Goal: Task Accomplishment & Management: Manage account settings

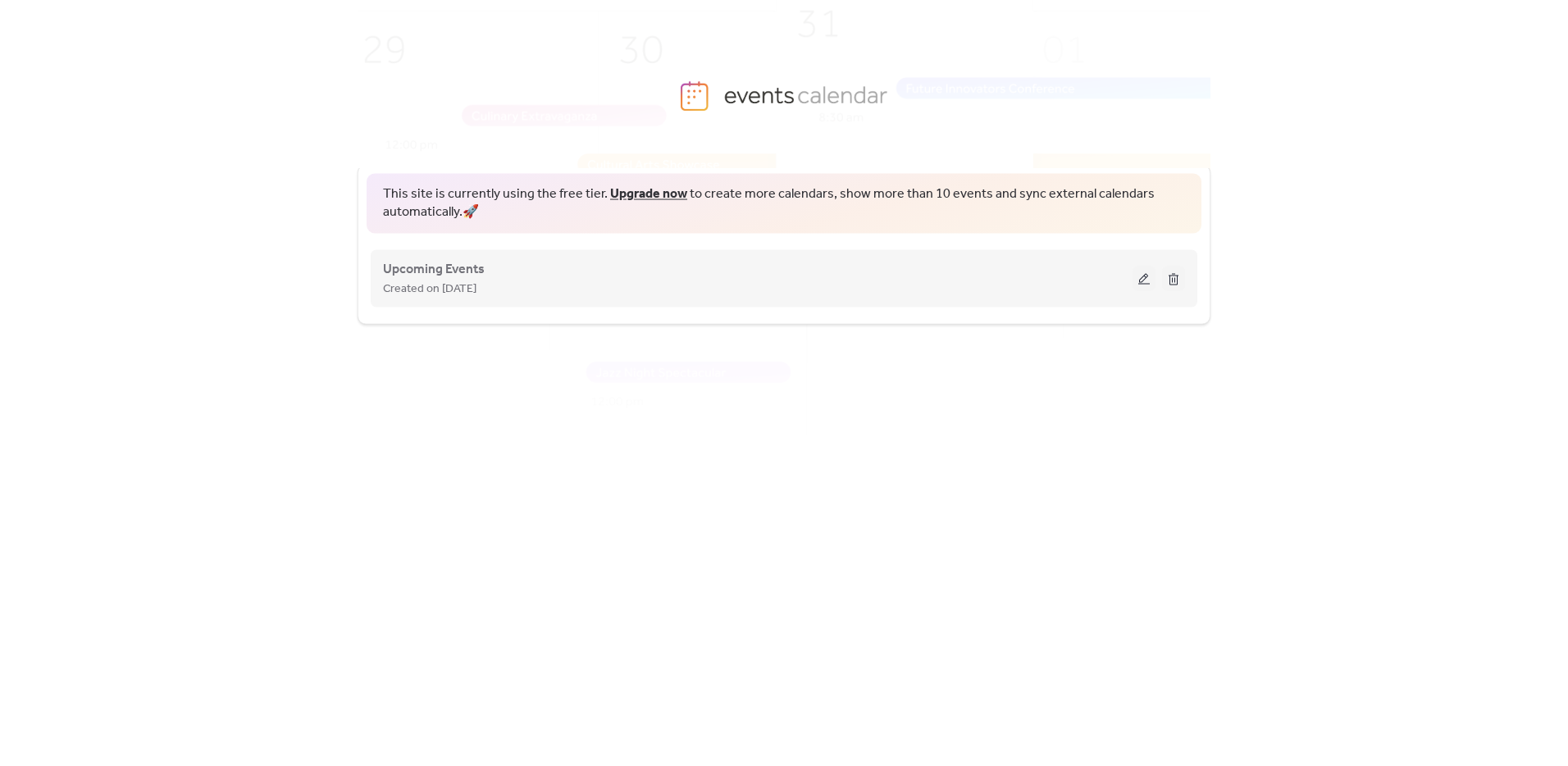
click at [561, 307] on div "Upcoming Events Created on [DATE]" at bounding box center [784, 278] width 802 height 66
click at [955, 269] on div "Upcoming Events Created on [DATE]" at bounding box center [757, 278] width 750 height 39
click at [416, 266] on span "Upcoming Events" at bounding box center [433, 269] width 101 height 20
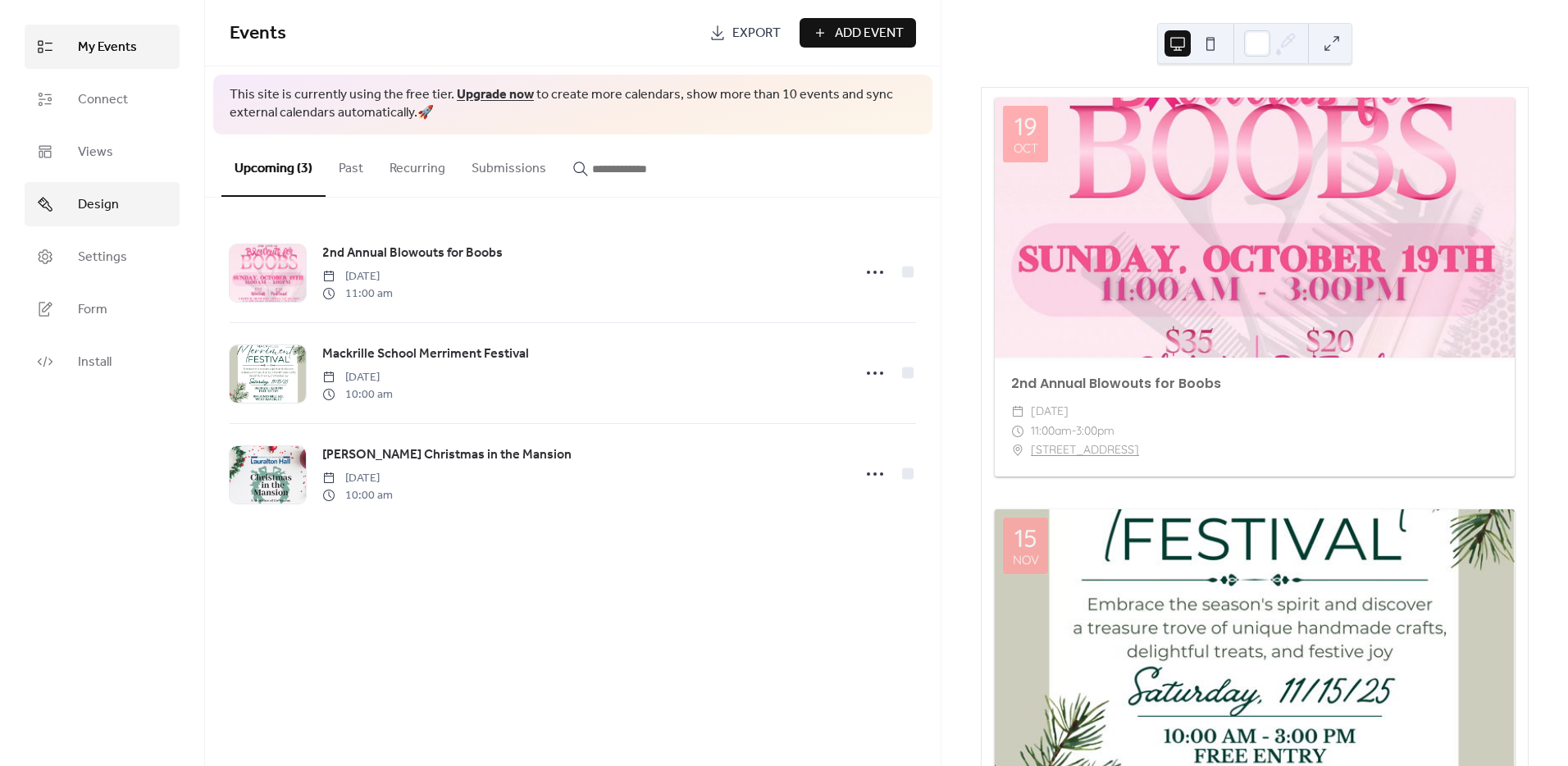
click at [100, 208] on span "Design" at bounding box center [98, 205] width 41 height 20
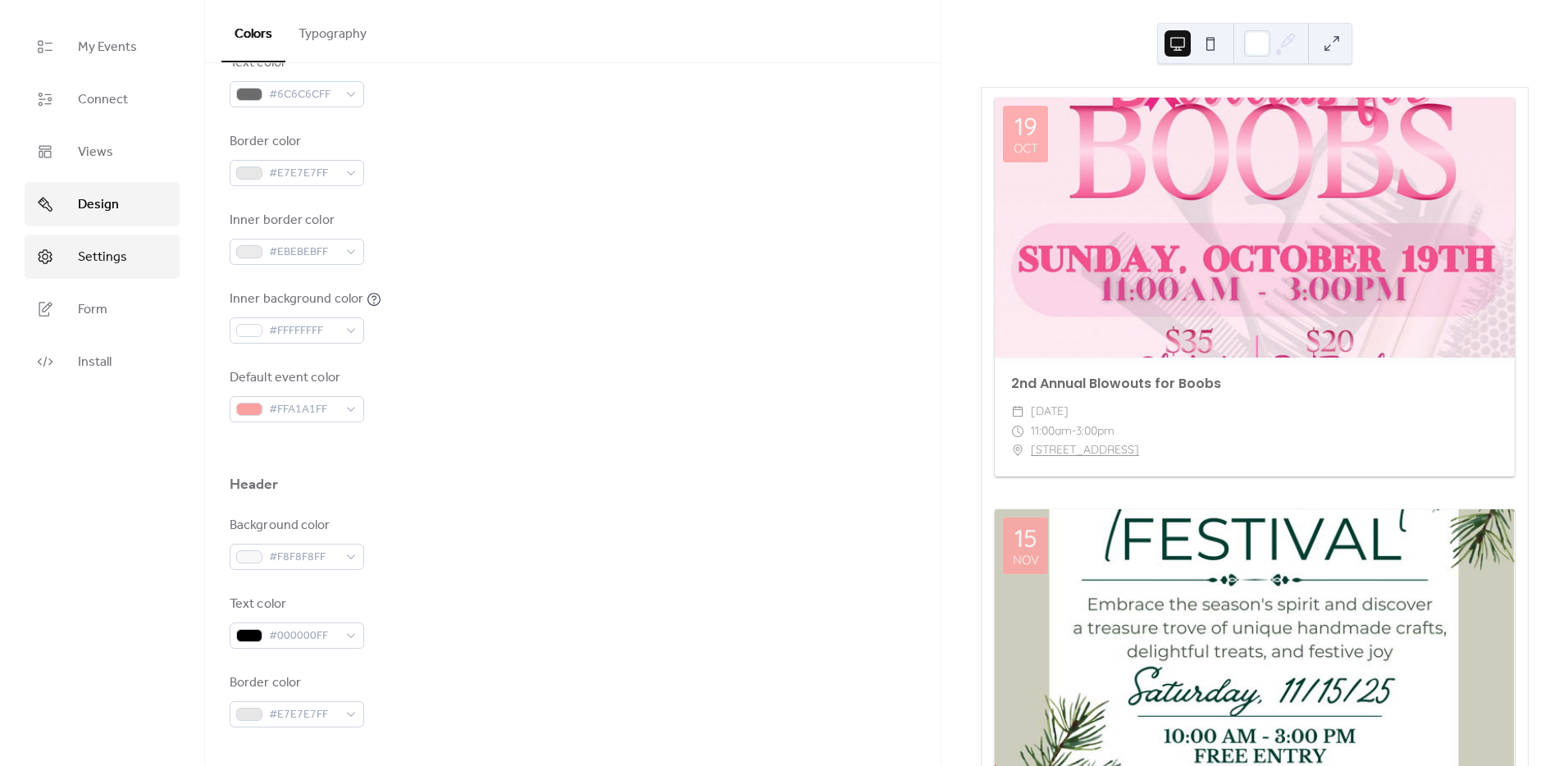
scroll to position [304, 0]
click at [76, 247] on link "Settings" at bounding box center [102, 257] width 155 height 44
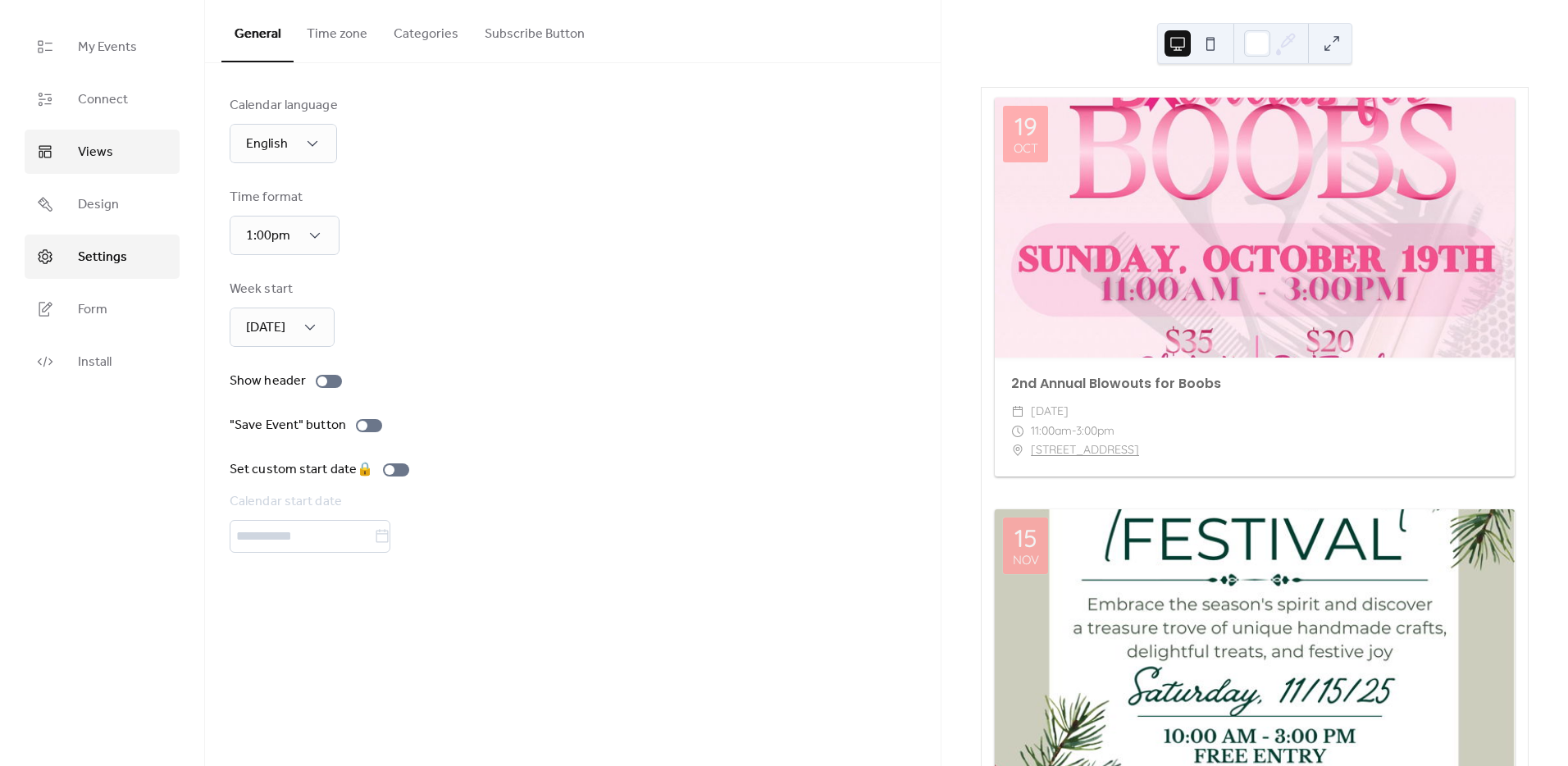
click at [68, 153] on link "Views" at bounding box center [102, 152] width 155 height 44
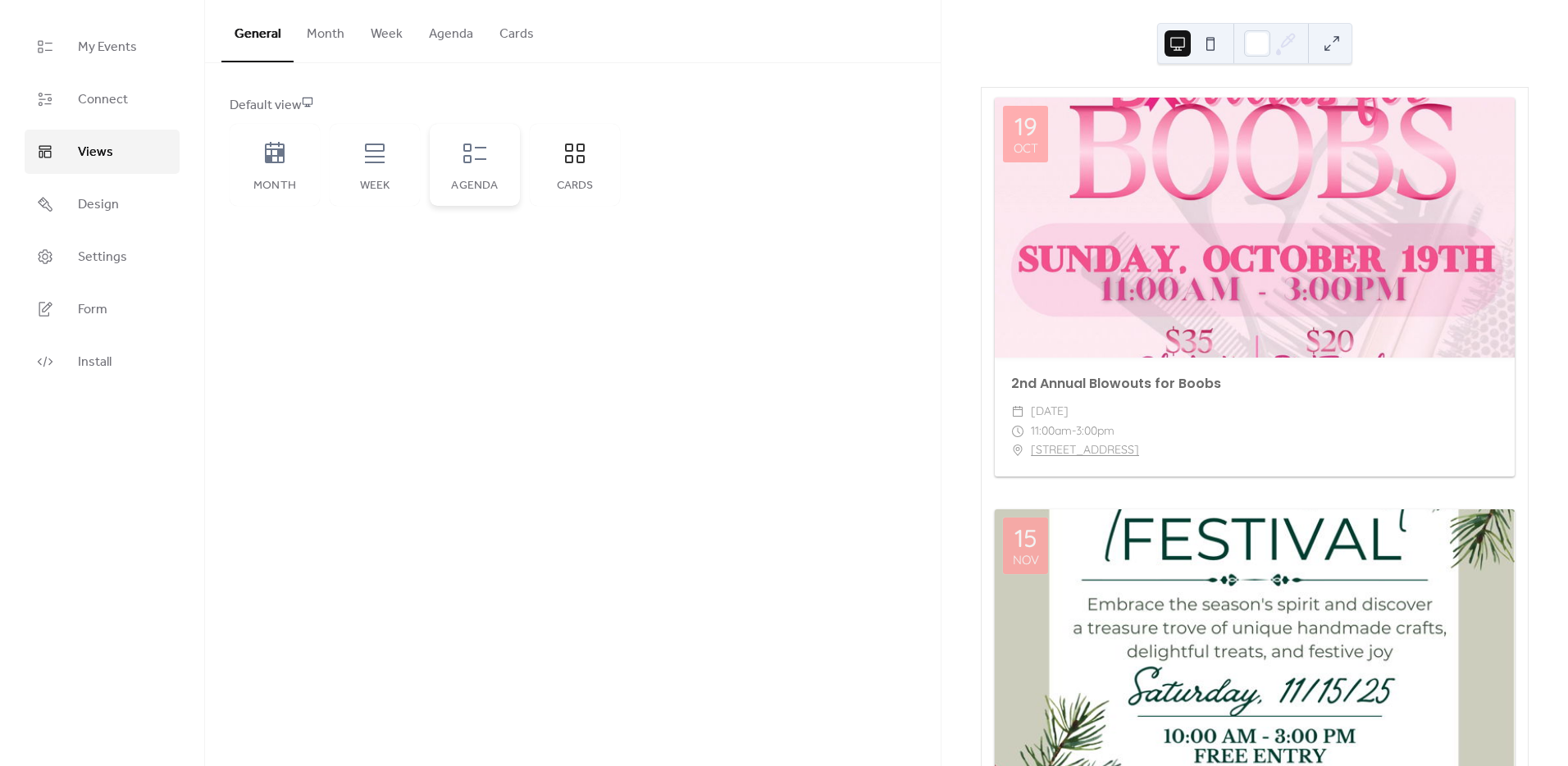
click at [511, 168] on div "Agenda" at bounding box center [474, 165] width 90 height 82
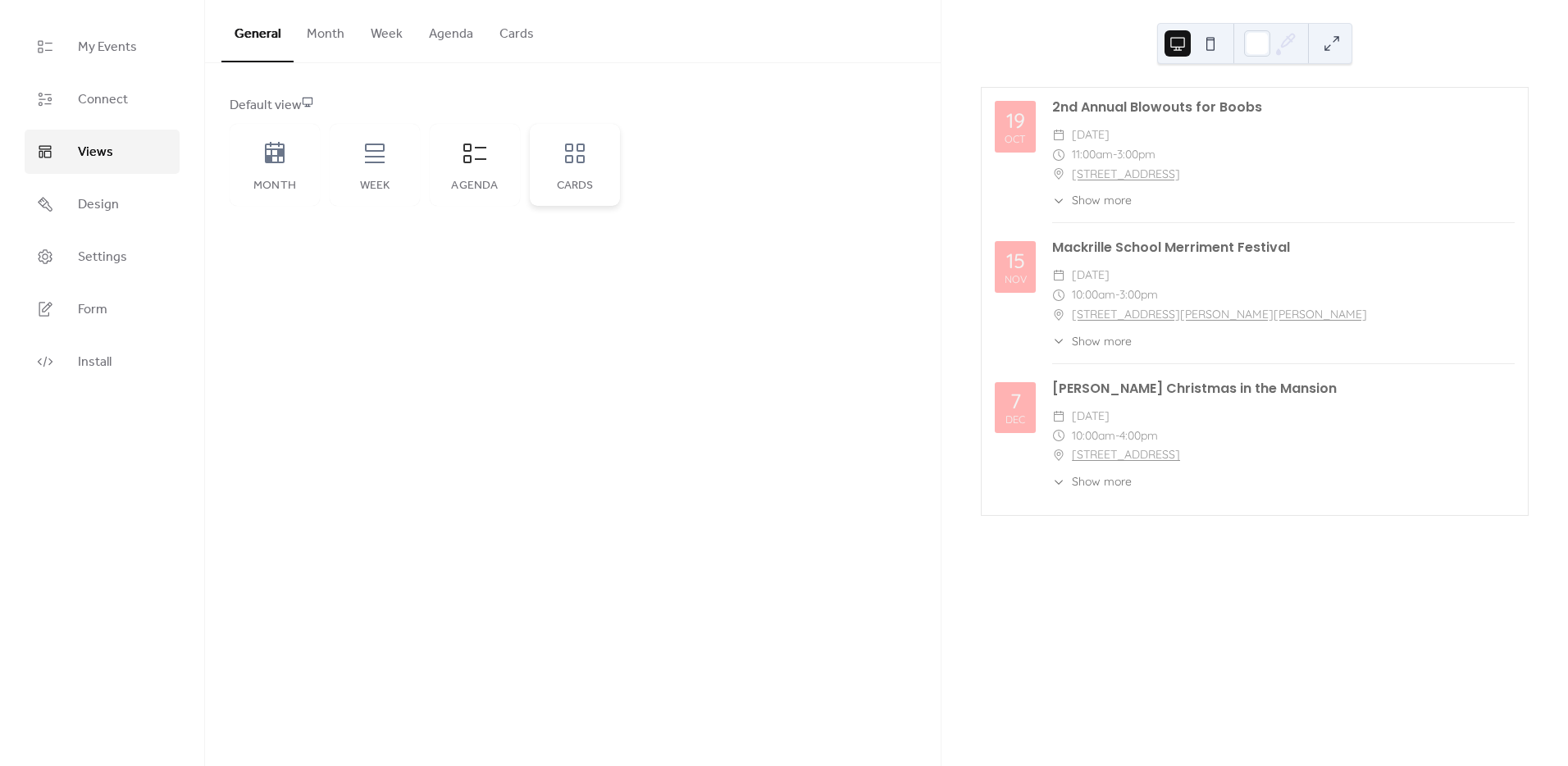
click at [558, 173] on div "Cards" at bounding box center [574, 165] width 90 height 82
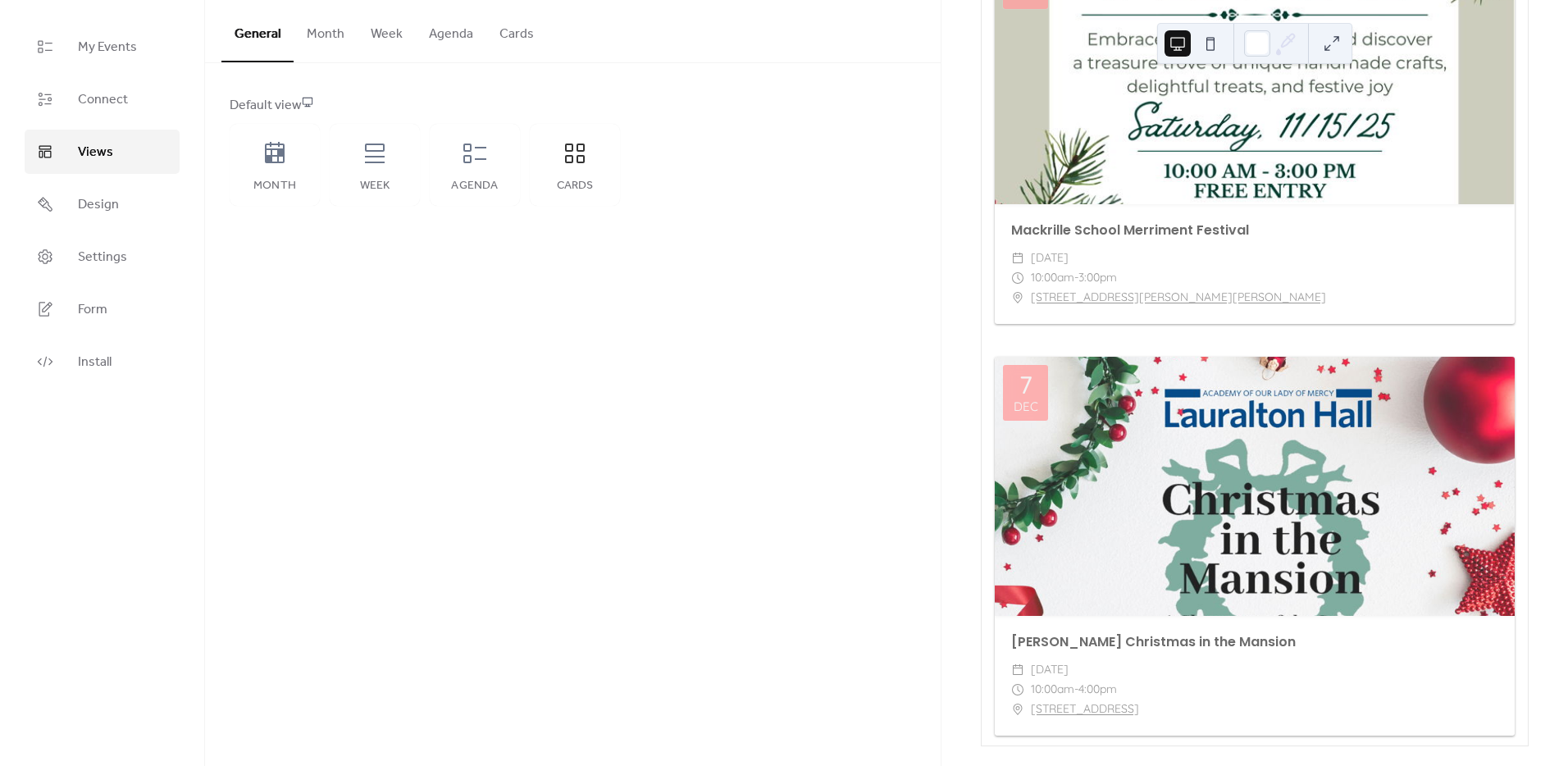
scroll to position [558, 0]
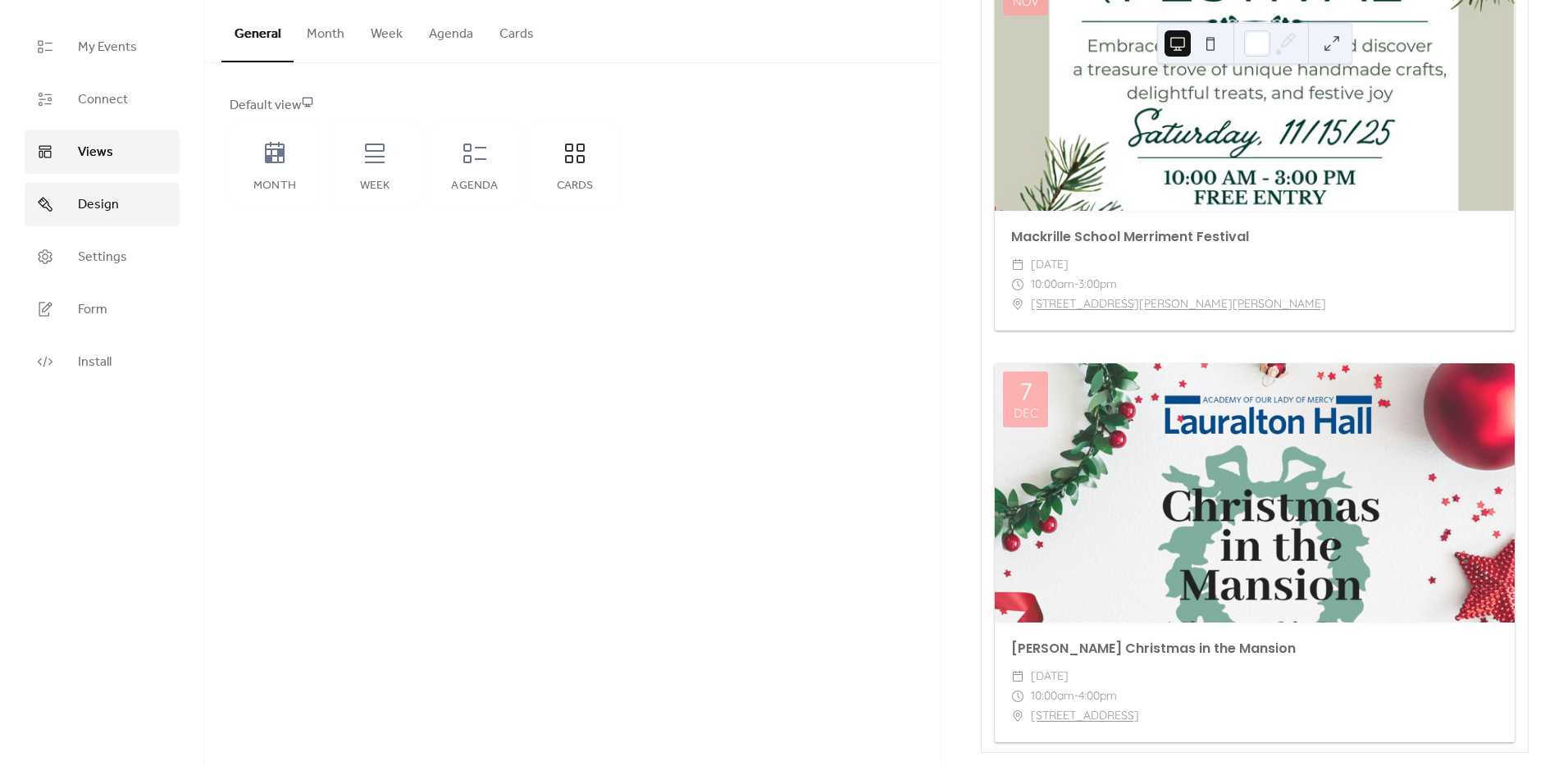
click at [123, 221] on link "Design" at bounding box center [102, 204] width 155 height 44
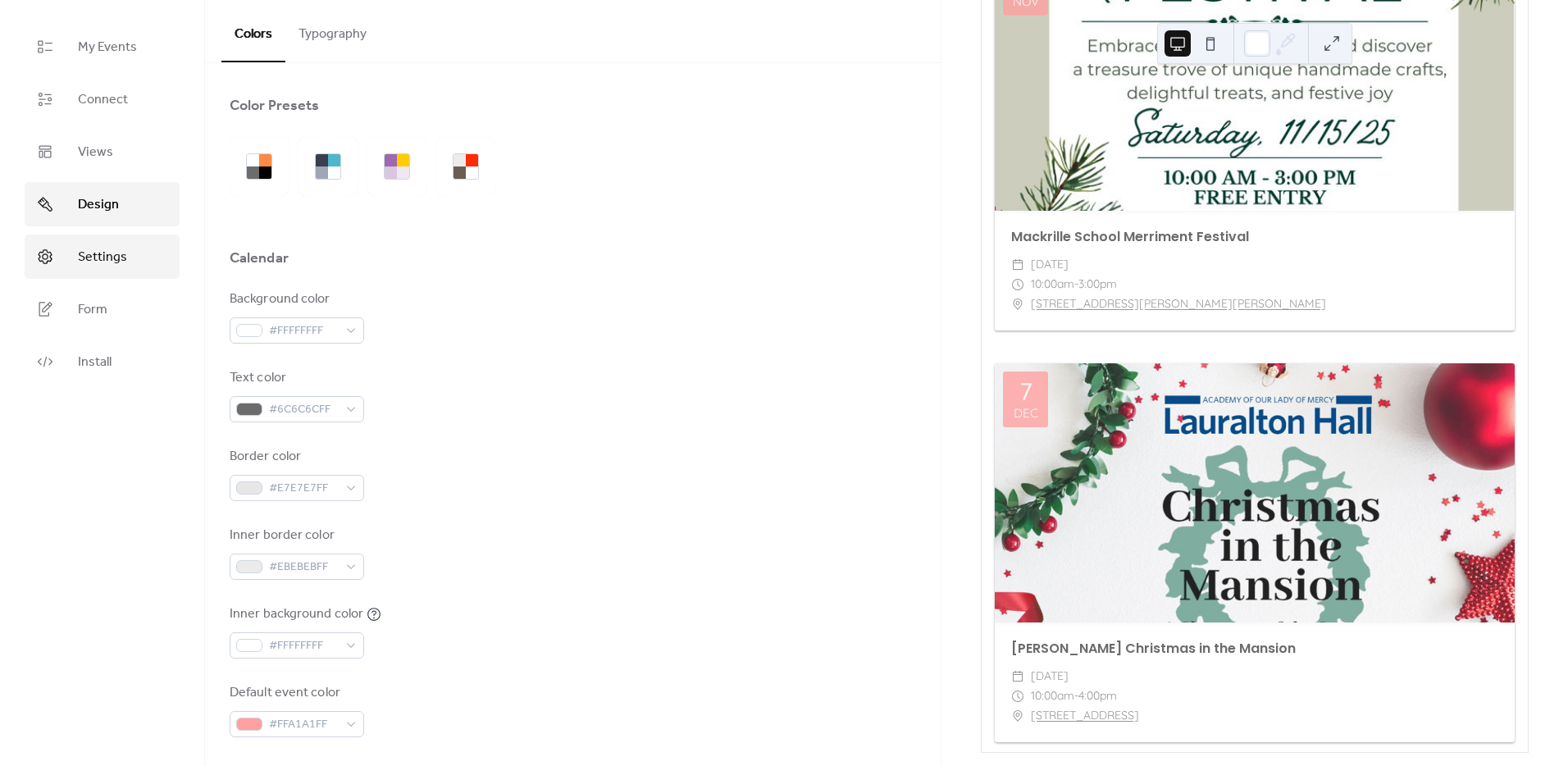
click at [98, 251] on span "Settings" at bounding box center [102, 257] width 49 height 20
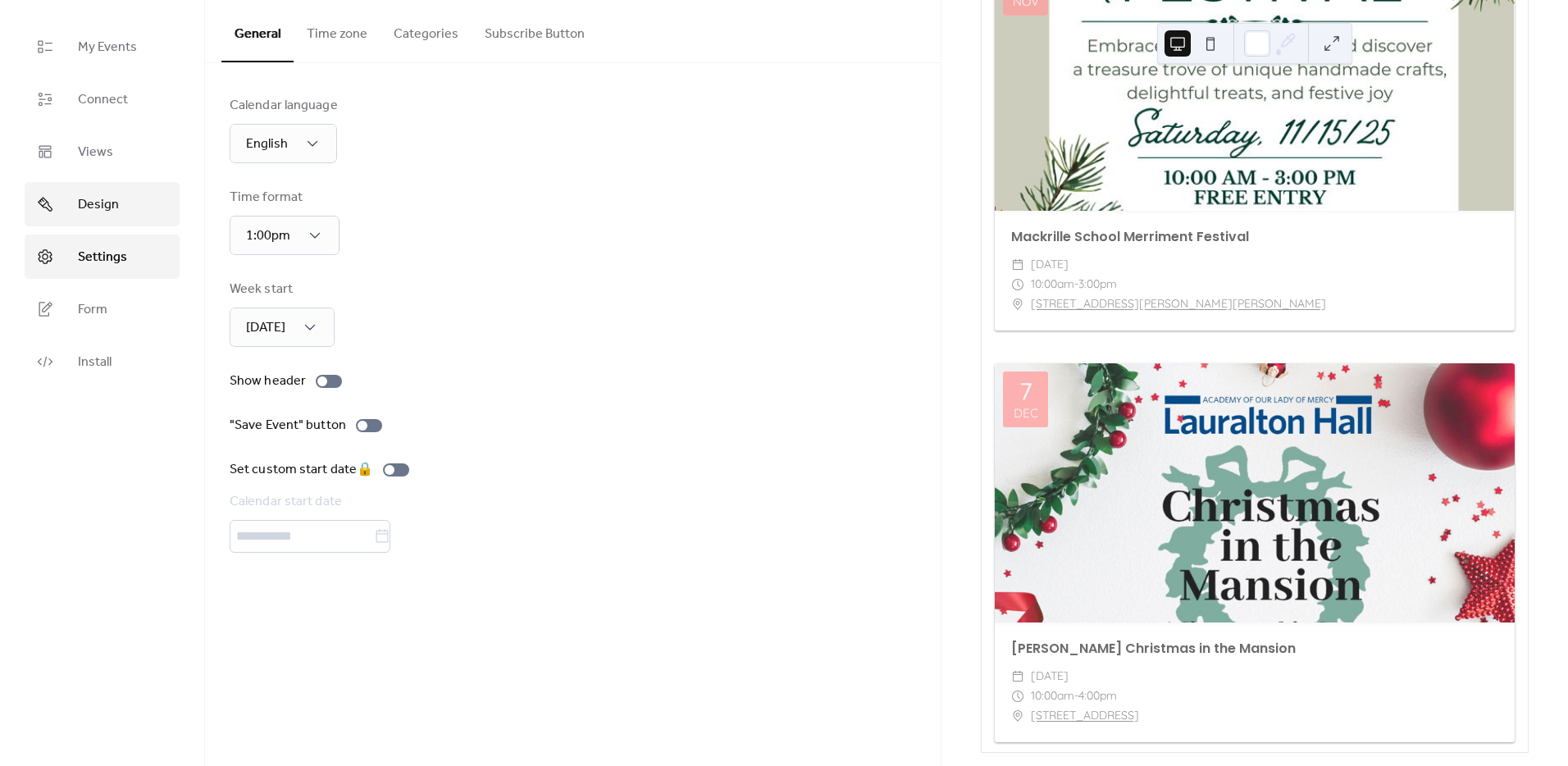
click at [124, 190] on link "Design" at bounding box center [102, 204] width 155 height 44
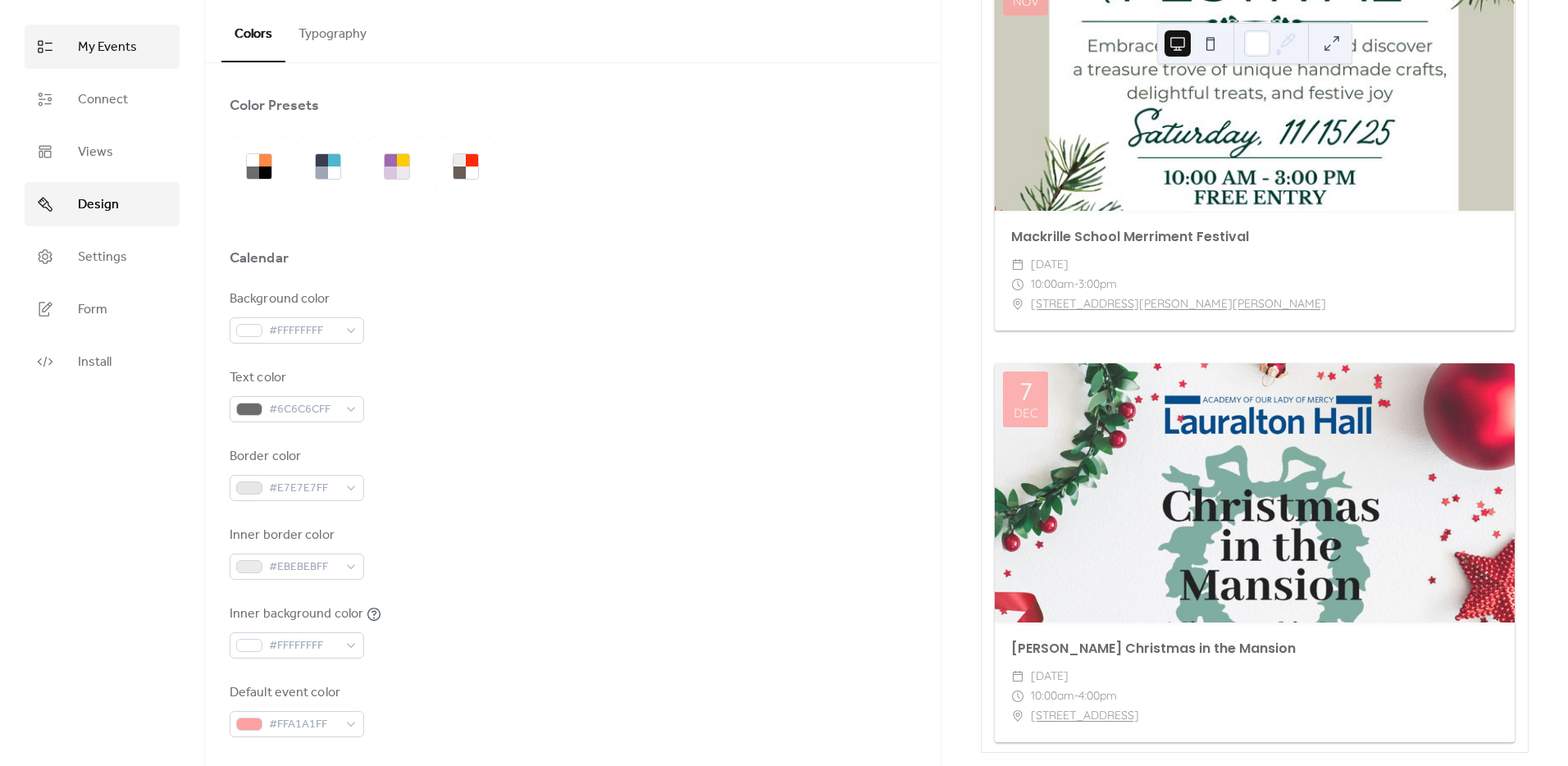
click at [82, 58] on span "My Events" at bounding box center [107, 47] width 59 height 20
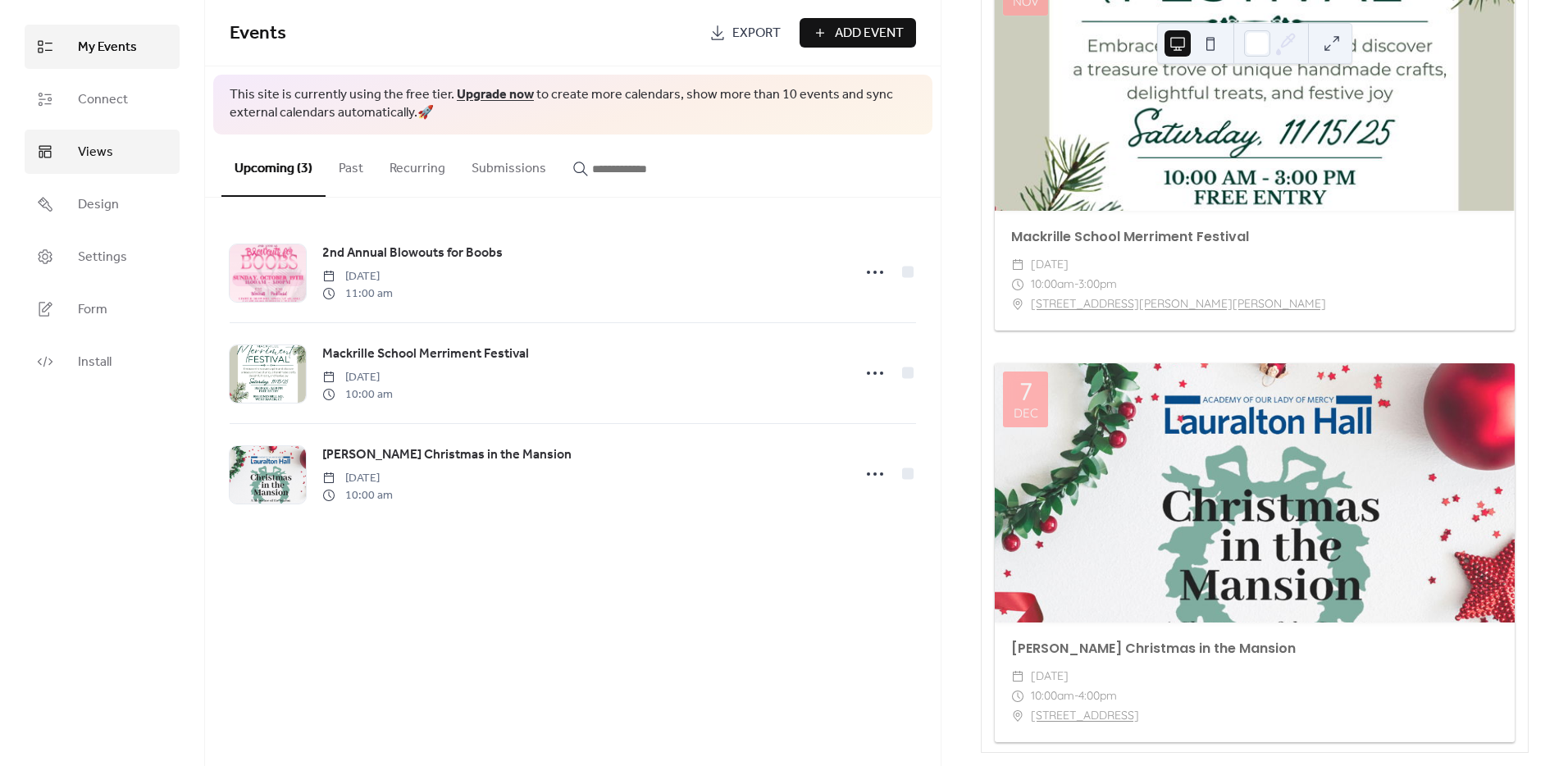
click at [111, 139] on link "Views" at bounding box center [102, 152] width 155 height 44
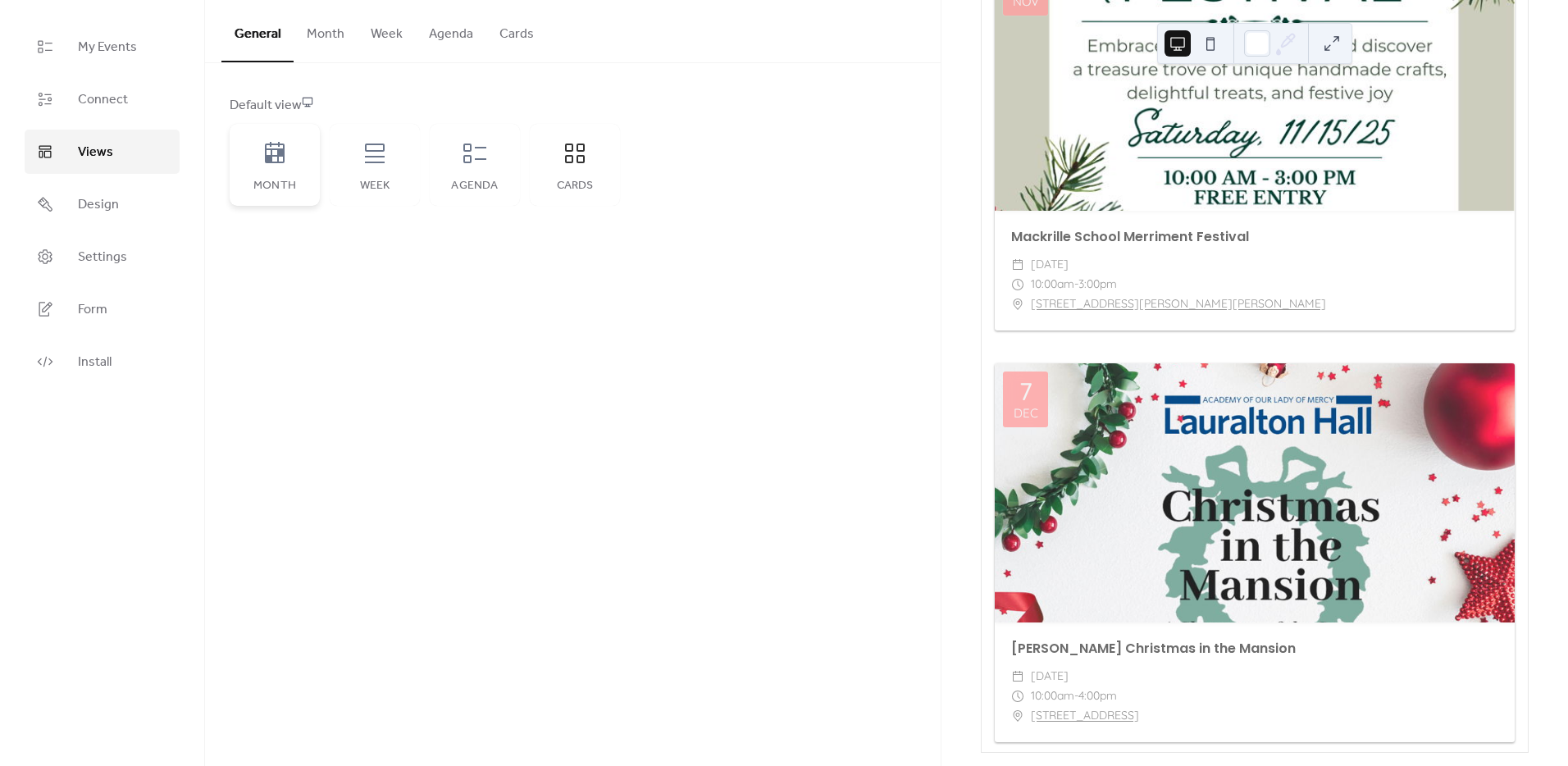
click at [240, 174] on div "Month" at bounding box center [274, 165] width 90 height 82
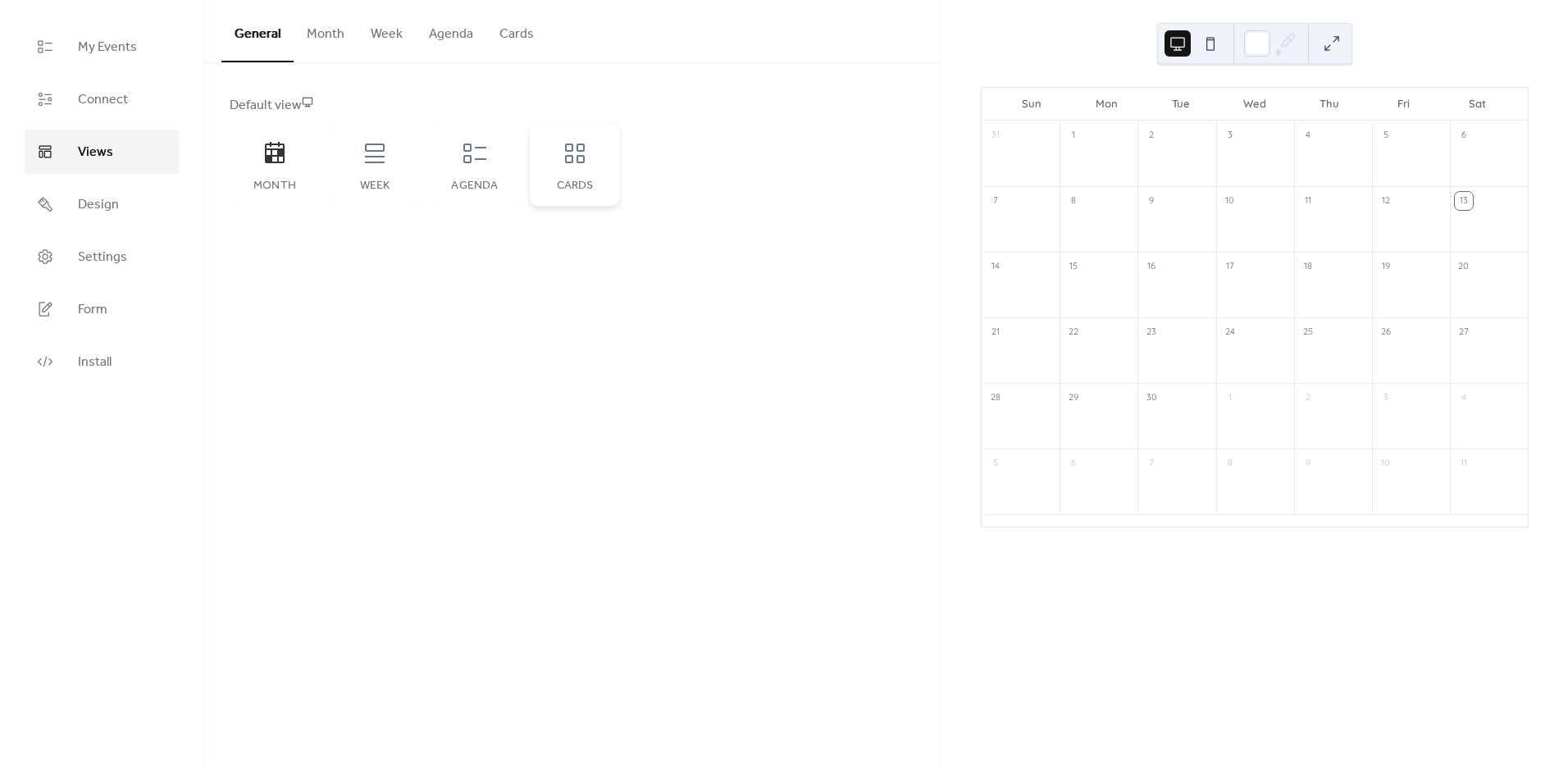
click at [570, 194] on div "Cards" at bounding box center [574, 165] width 90 height 82
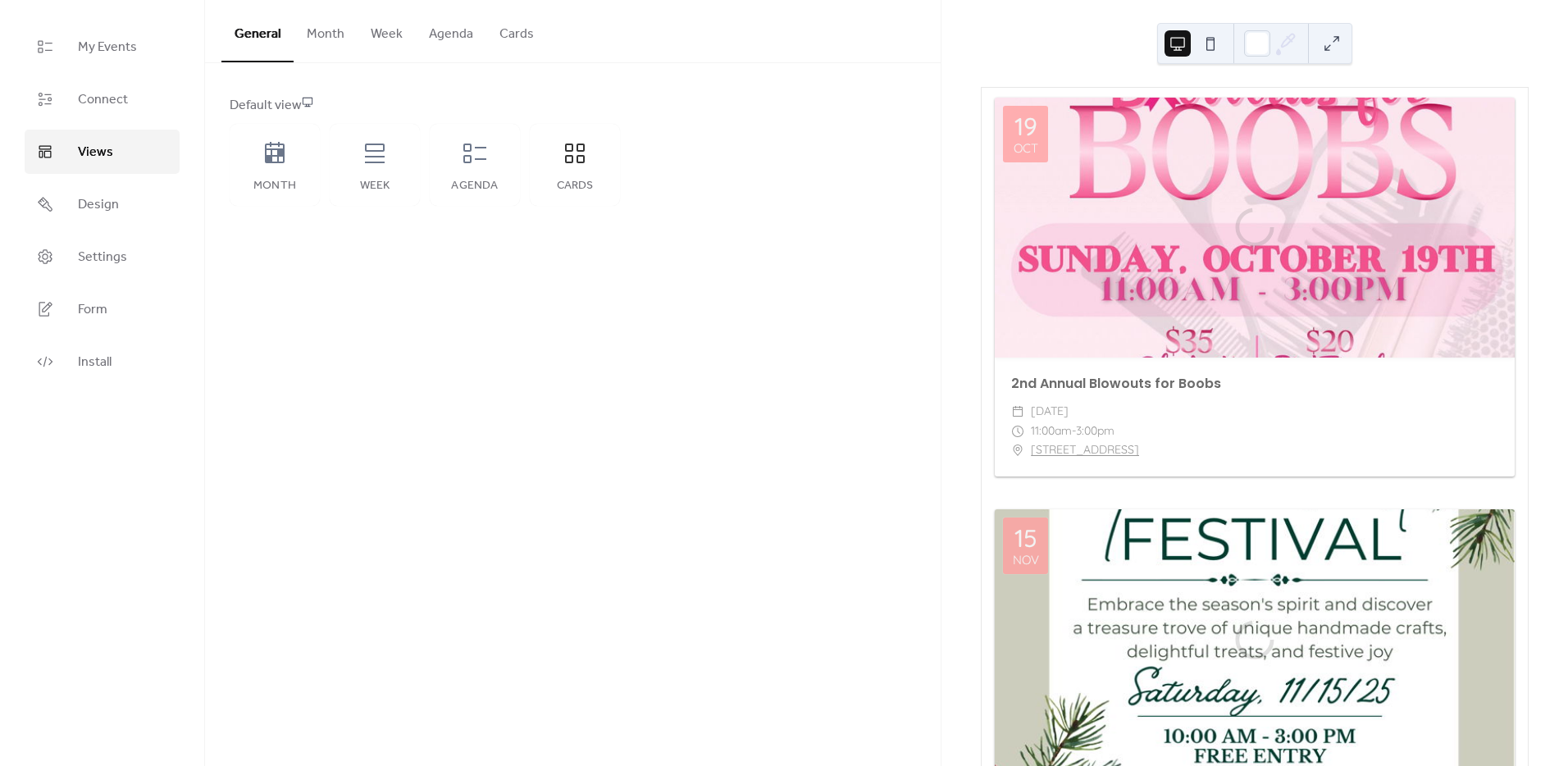
click at [512, 34] on button "Cards" at bounding box center [516, 30] width 60 height 60
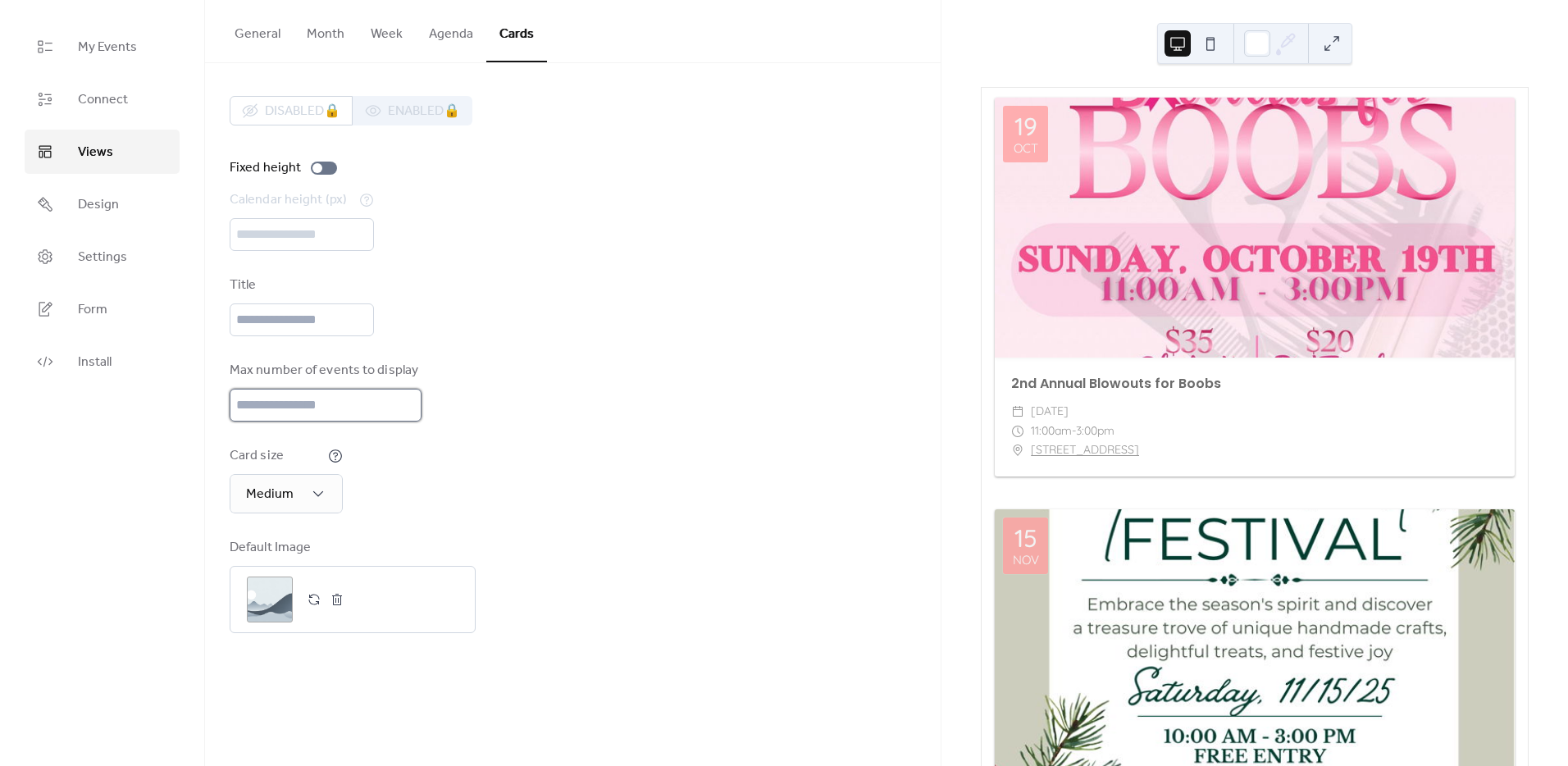
click at [389, 417] on input "*" at bounding box center [325, 405] width 192 height 33
type input "*"
click at [542, 377] on div "Max number of events to display *" at bounding box center [572, 391] width 686 height 60
